Goal: Task Accomplishment & Management: Use online tool/utility

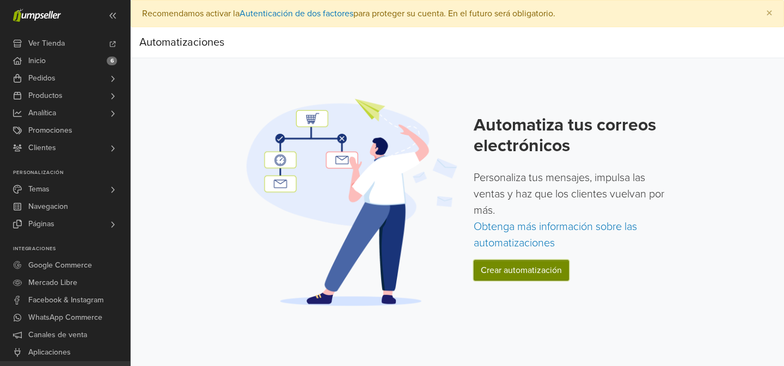
click at [530, 272] on link "Crear automatización" at bounding box center [521, 270] width 95 height 21
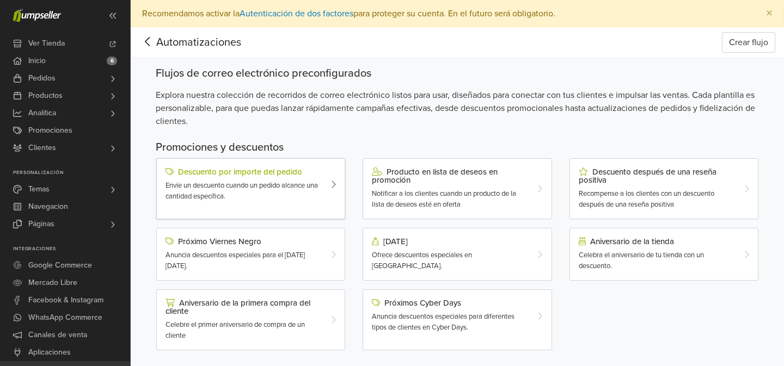
click at [267, 183] on span "Envíe un descuento cuando un pedido alcance una cantidad específica." at bounding box center [242, 191] width 152 height 20
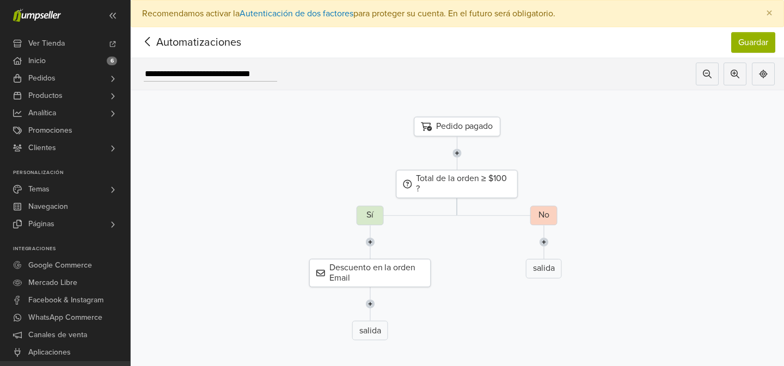
click at [146, 42] on icon at bounding box center [147, 41] width 5 height 9
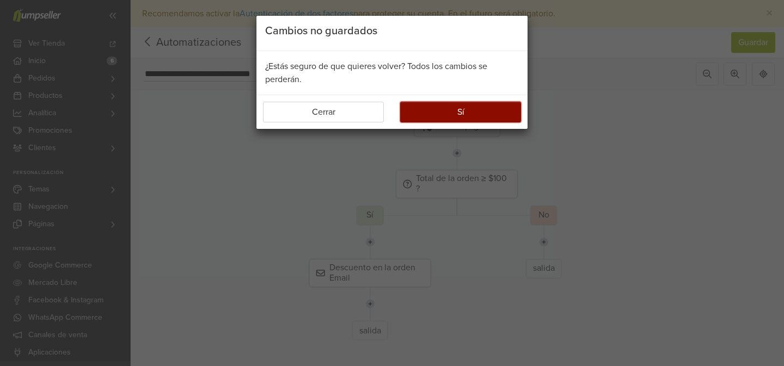
click at [433, 115] on button "Sí" at bounding box center [460, 112] width 121 height 21
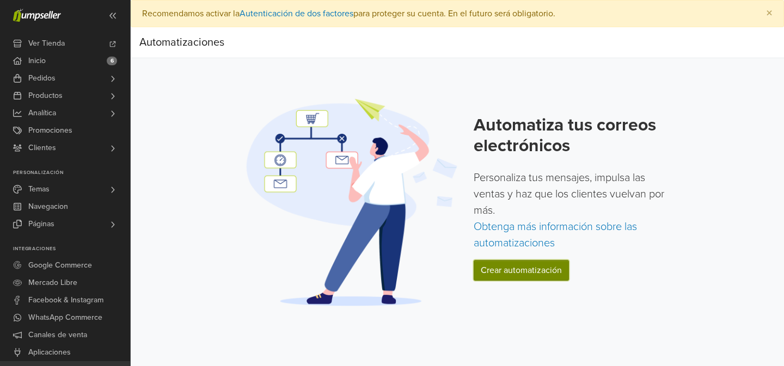
click at [510, 268] on link "Crear automatización" at bounding box center [521, 270] width 95 height 21
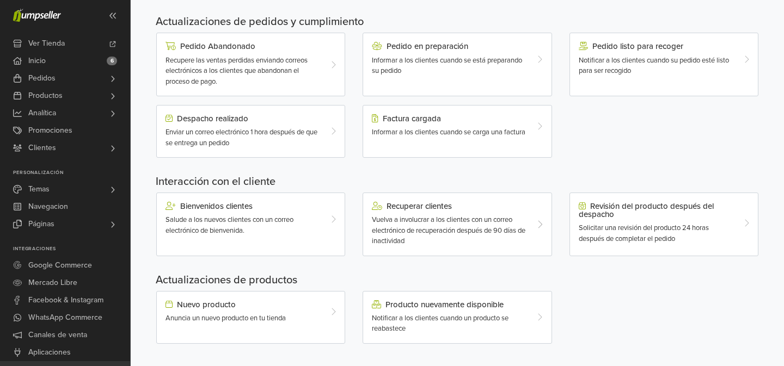
scroll to position [357, 0]
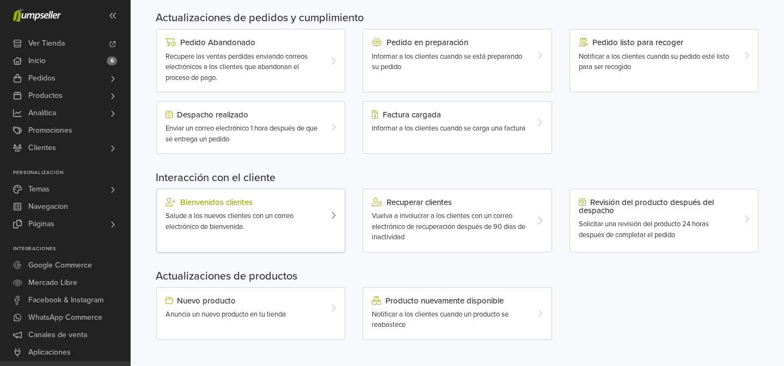
click at [257, 220] on span "Salude a los nuevos clientes con un correo electrónico de bienvenida." at bounding box center [230, 222] width 128 height 20
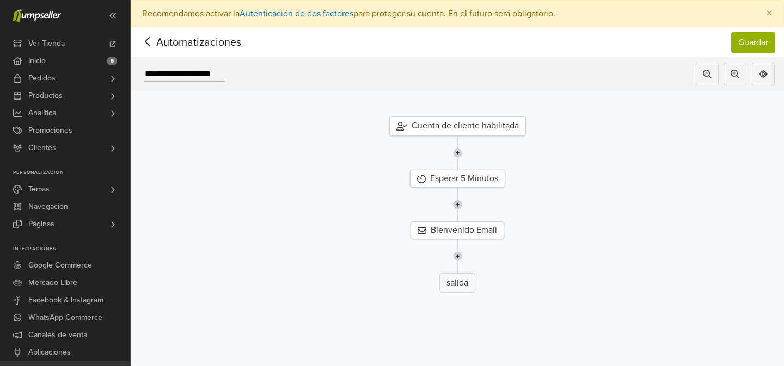
click at [148, 40] on icon at bounding box center [147, 42] width 17 height 14
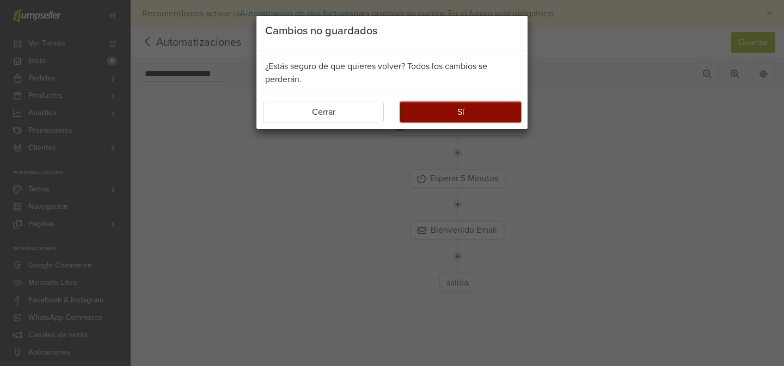
click at [490, 118] on button "Sí" at bounding box center [460, 112] width 121 height 21
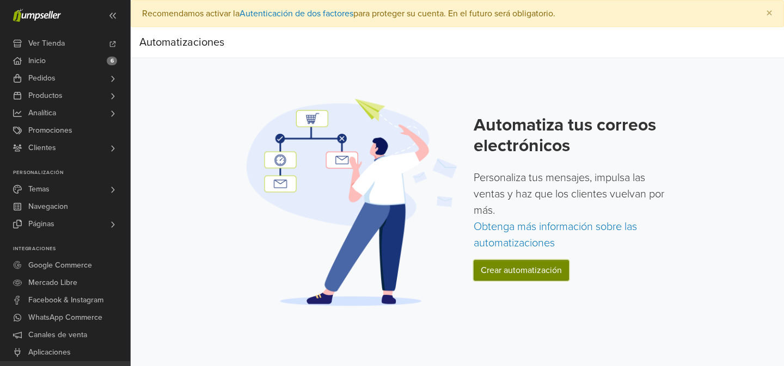
click at [533, 270] on link "Crear automatización" at bounding box center [521, 270] width 95 height 21
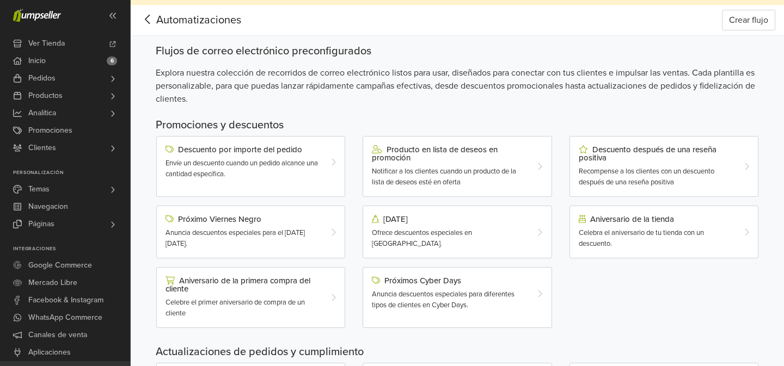
scroll to position [25, 0]
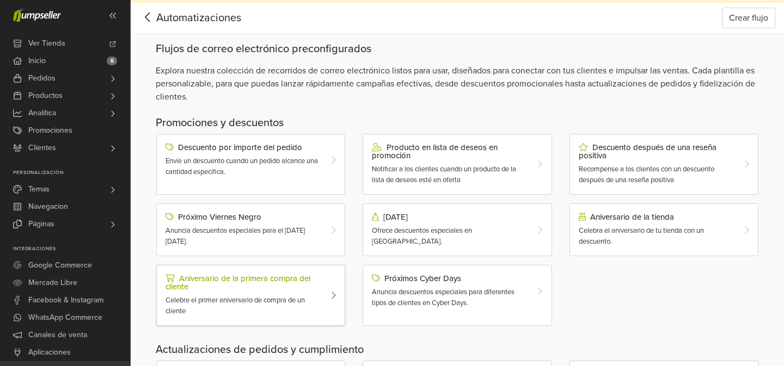
click at [270, 276] on div "Aniversario de la primera compra del cliente" at bounding box center [243, 282] width 155 height 17
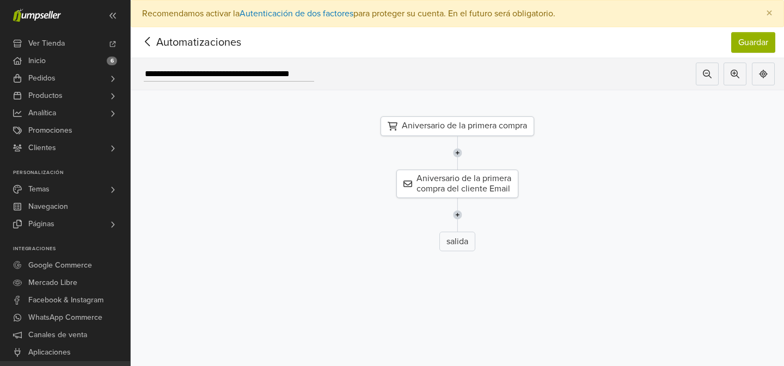
click at [444, 124] on div "Aniversario de la primera compra" at bounding box center [458, 127] width 154 height 20
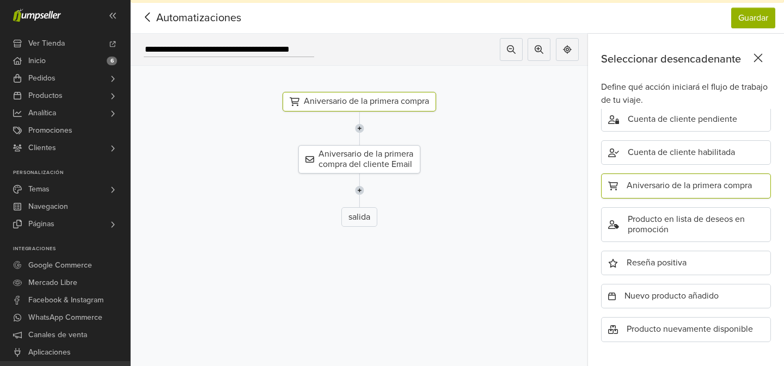
scroll to position [27, 0]
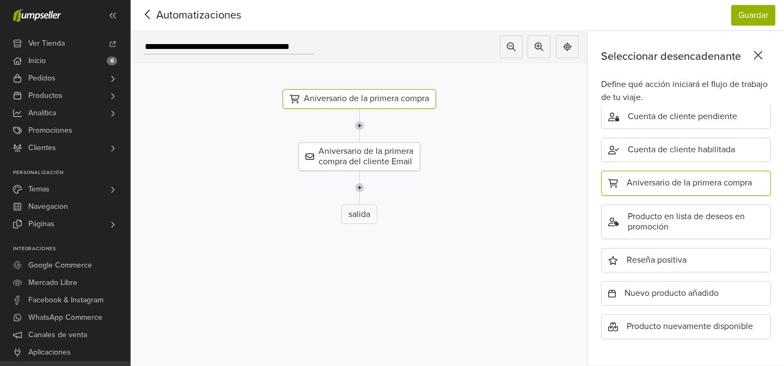
click at [151, 14] on icon at bounding box center [147, 15] width 17 height 14
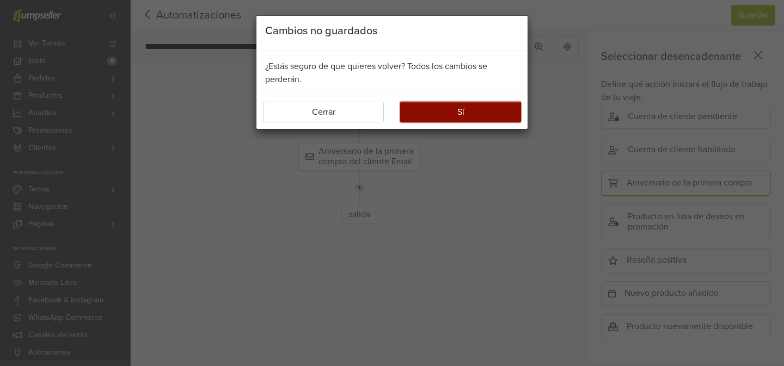
click at [451, 108] on button "Sí" at bounding box center [460, 112] width 121 height 21
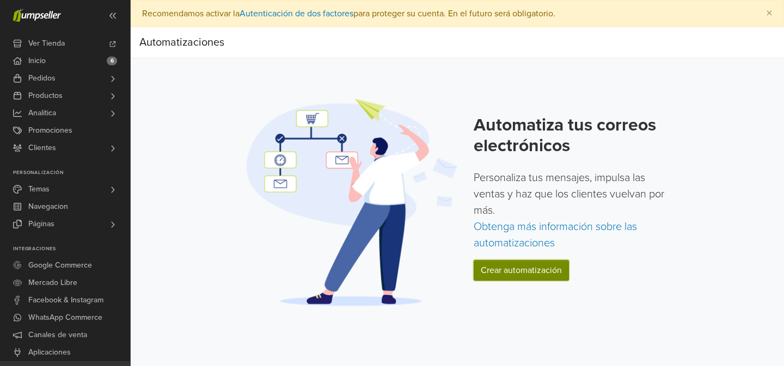
click at [521, 271] on link "Crear automatización" at bounding box center [521, 270] width 95 height 21
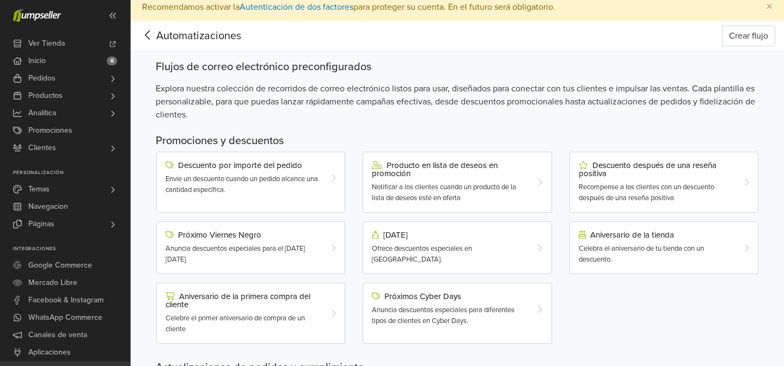
scroll to position [8, 0]
click at [748, 34] on button "Crear flujo" at bounding box center [748, 35] width 53 height 21
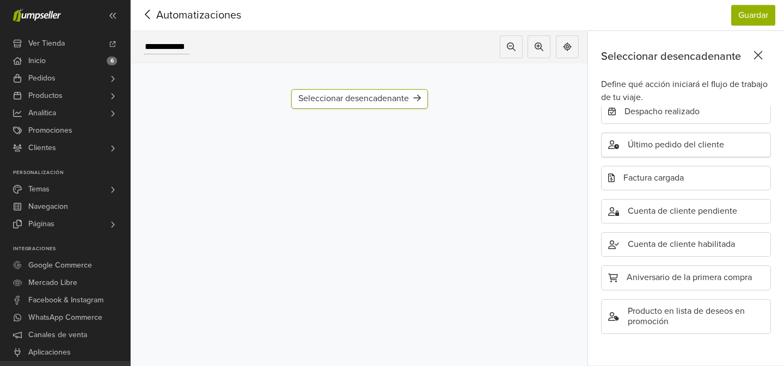
scroll to position [285, 0]
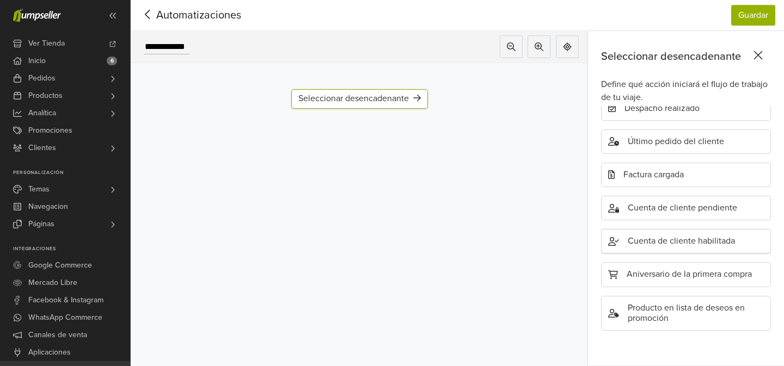
click at [665, 240] on div "Cuenta de cliente habilitada" at bounding box center [686, 241] width 170 height 25
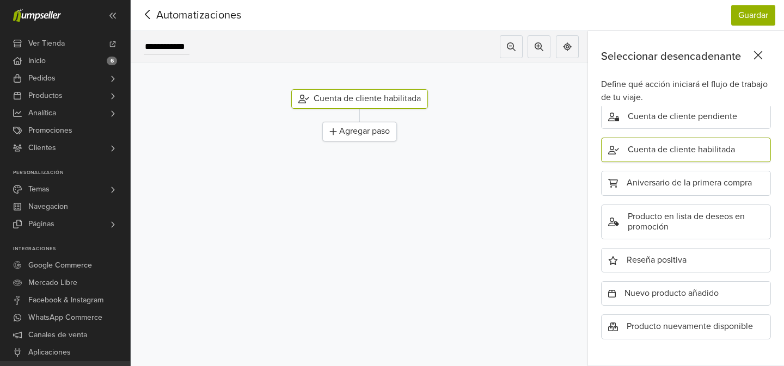
click at [367, 130] on div "Agregar paso" at bounding box center [359, 132] width 75 height 20
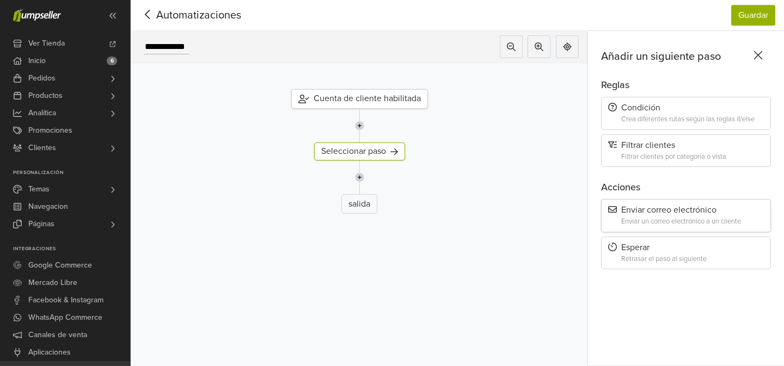
click at [651, 218] on div "Enviar un correo electrónico a un cliente" at bounding box center [692, 222] width 143 height 8
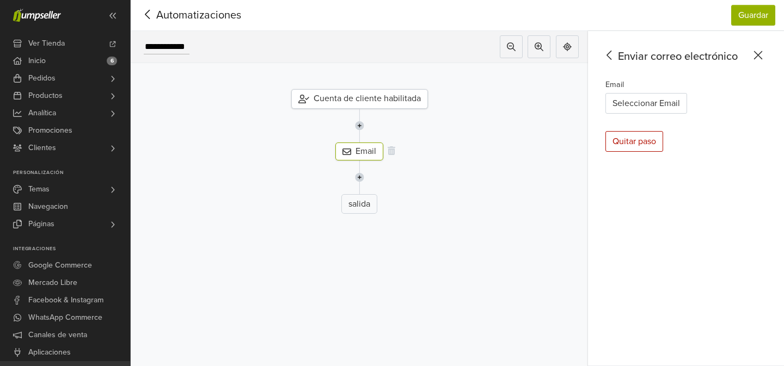
click at [365, 152] on div "Email" at bounding box center [359, 152] width 48 height 18
click at [632, 104] on button "Seleccionar Email" at bounding box center [647, 103] width 82 height 21
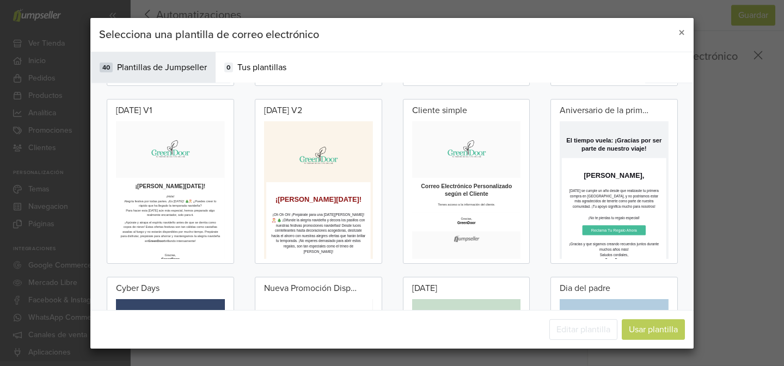
scroll to position [0, 0]
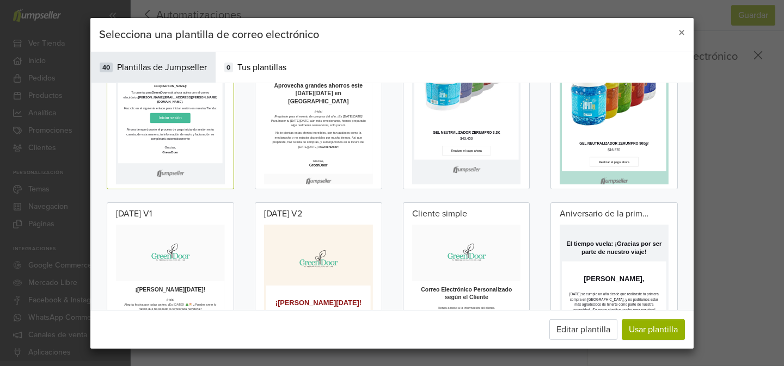
scroll to position [1761, 0]
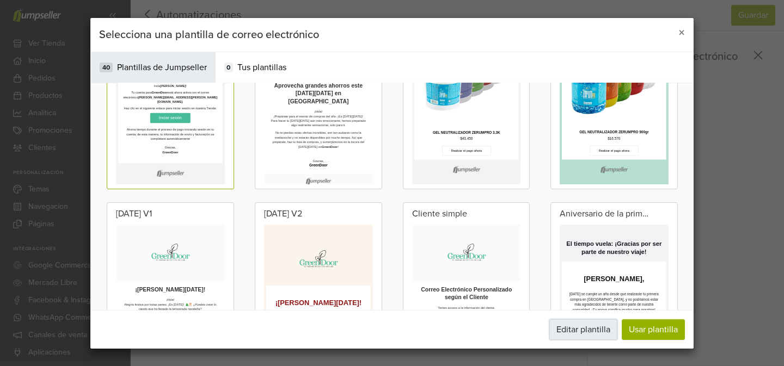
click at [599, 331] on button "Editar plantilla" at bounding box center [583, 330] width 68 height 21
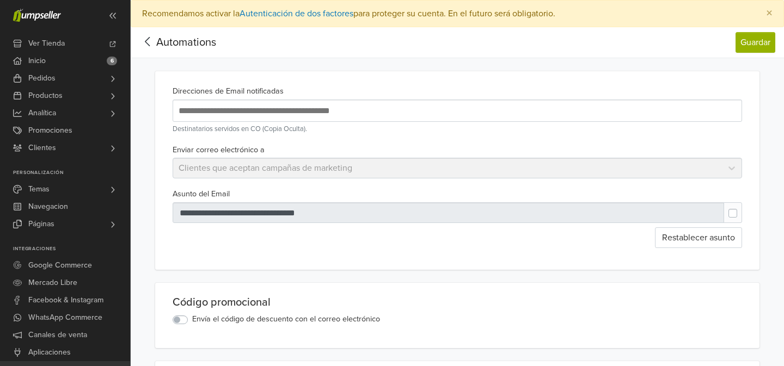
click at [732, 169] on div "Enviar correo electrónico a Clientes que aceptan campañas de marketing" at bounding box center [457, 161] width 578 height 36
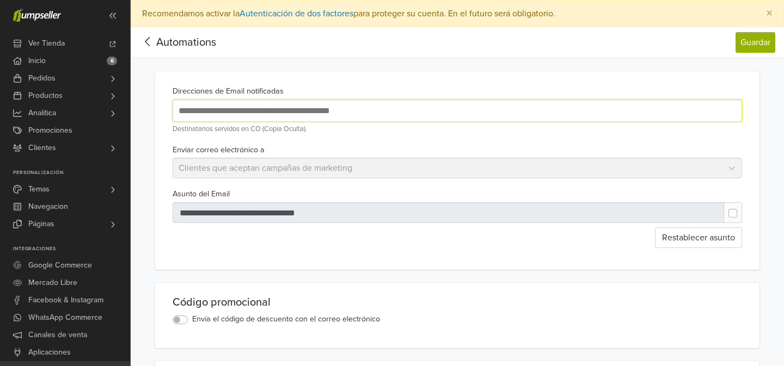
click at [324, 111] on input "text" at bounding box center [353, 110] width 354 height 15
click at [360, 112] on input "text" at bounding box center [353, 110] width 354 height 15
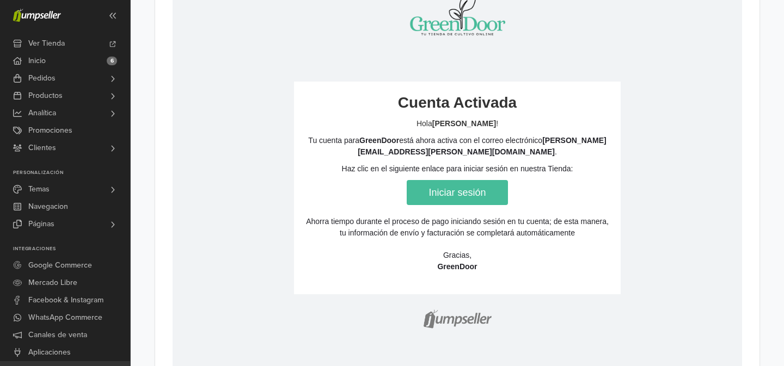
scroll to position [575, 0]
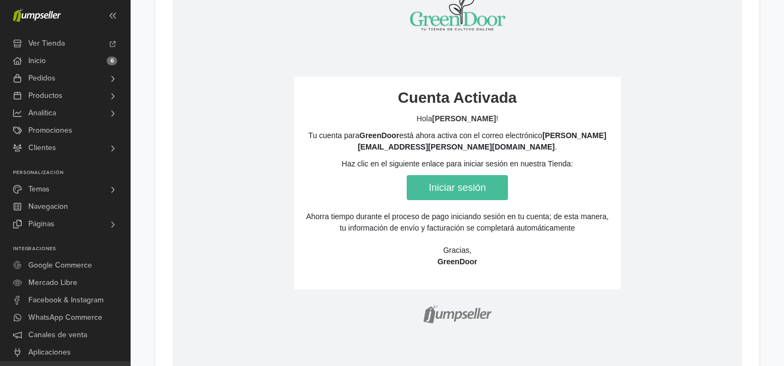
click at [459, 191] on link "Iniciar sesión" at bounding box center [457, 187] width 101 height 25
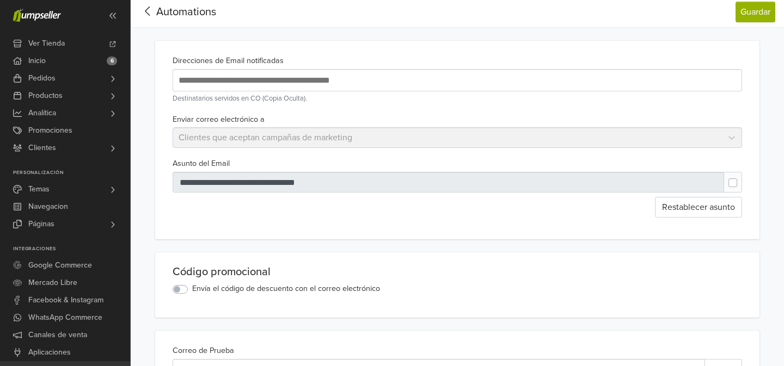
scroll to position [0, 0]
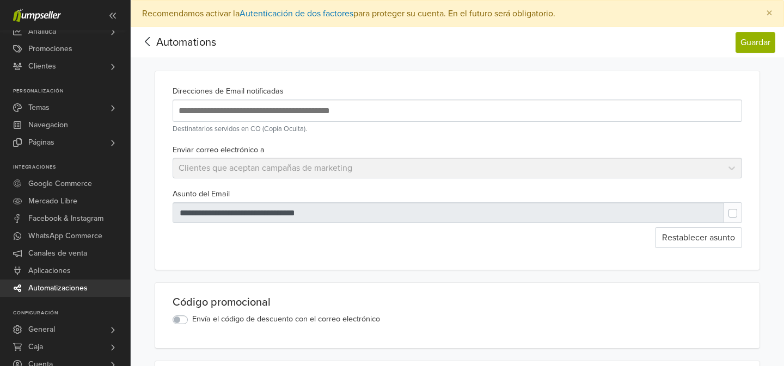
click at [63, 289] on span "Automatizaciones" at bounding box center [57, 288] width 59 height 17
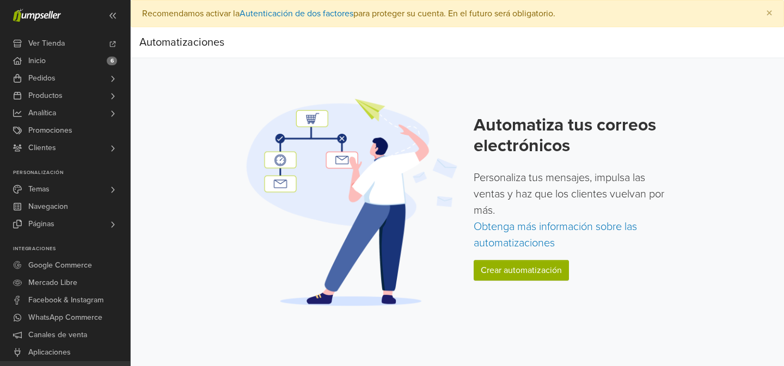
click at [503, 235] on p "Personaliza tus mensajes, impulsa las ventas y haz que los clientes vuelvan por…" at bounding box center [573, 211] width 199 height 82
click at [508, 221] on link "Obtenga más información sobre las automatizaciones" at bounding box center [555, 235] width 163 height 29
click at [497, 272] on link "Crear automatización" at bounding box center [521, 270] width 95 height 21
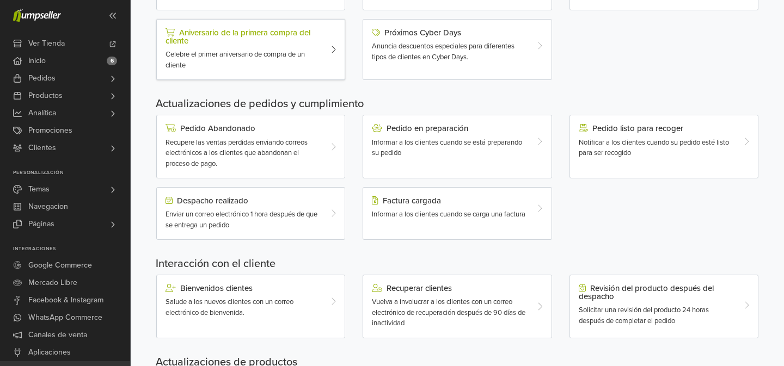
scroll to position [357, 0]
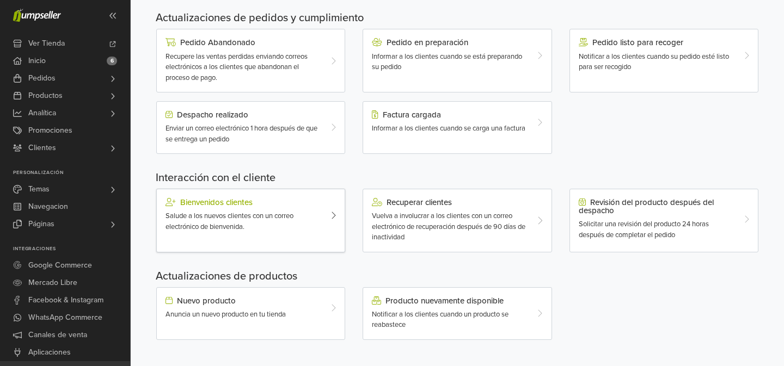
click at [235, 216] on span "Salude a los nuevos clientes con un correo electrónico de bienvenida." at bounding box center [230, 222] width 128 height 20
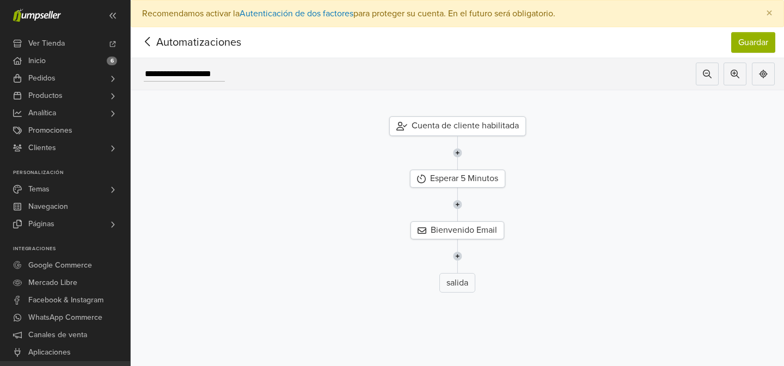
click at [471, 130] on div "Cuenta de cliente habilitada" at bounding box center [457, 127] width 137 height 20
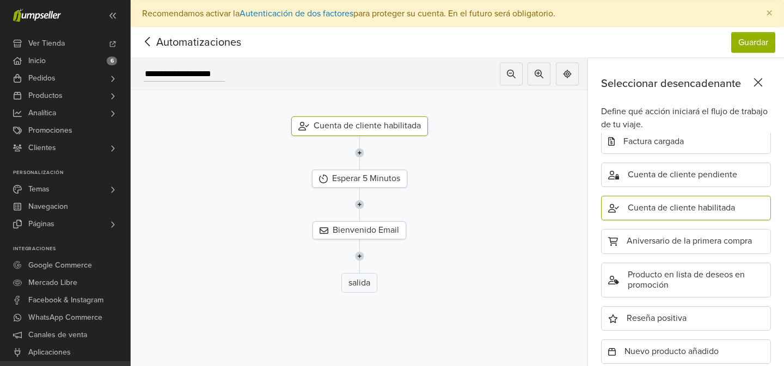
scroll to position [377, 0]
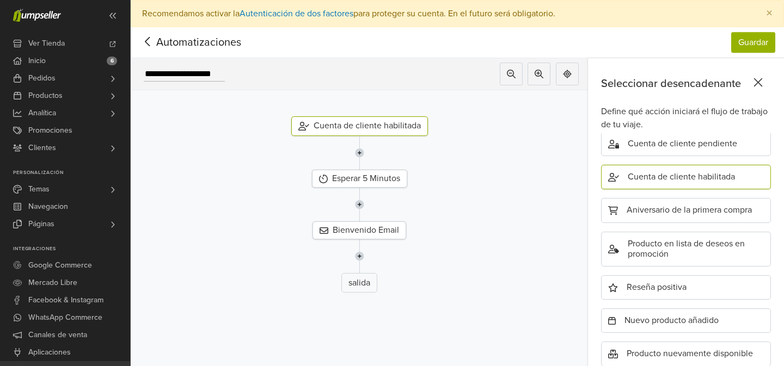
click at [511, 140] on div at bounding box center [360, 153] width 474 height 34
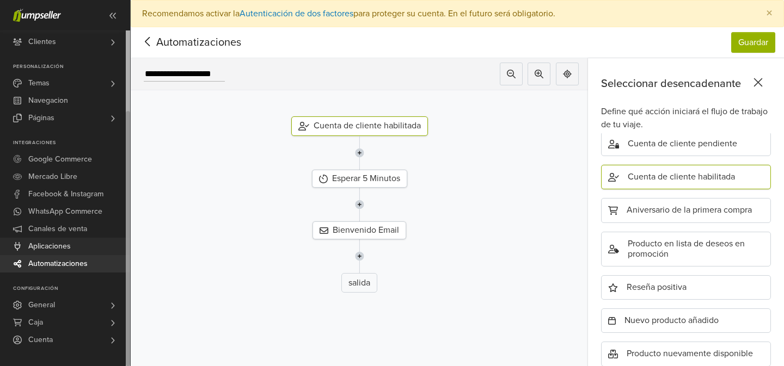
click at [64, 248] on span "Aplicaciones" at bounding box center [49, 246] width 42 height 17
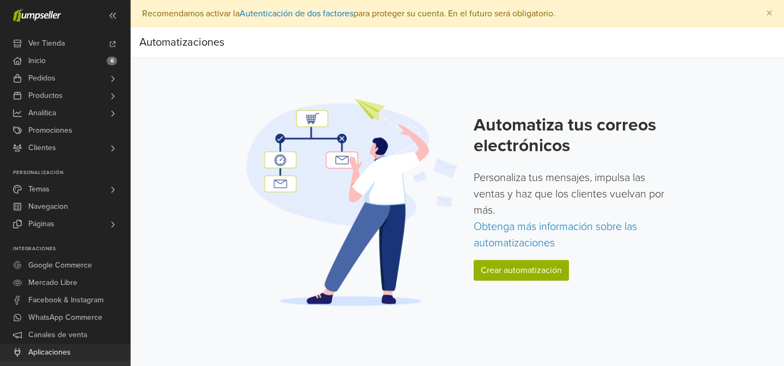
click at [66, 351] on span "Aplicaciones" at bounding box center [49, 352] width 42 height 17
